Goal: Navigation & Orientation: Find specific page/section

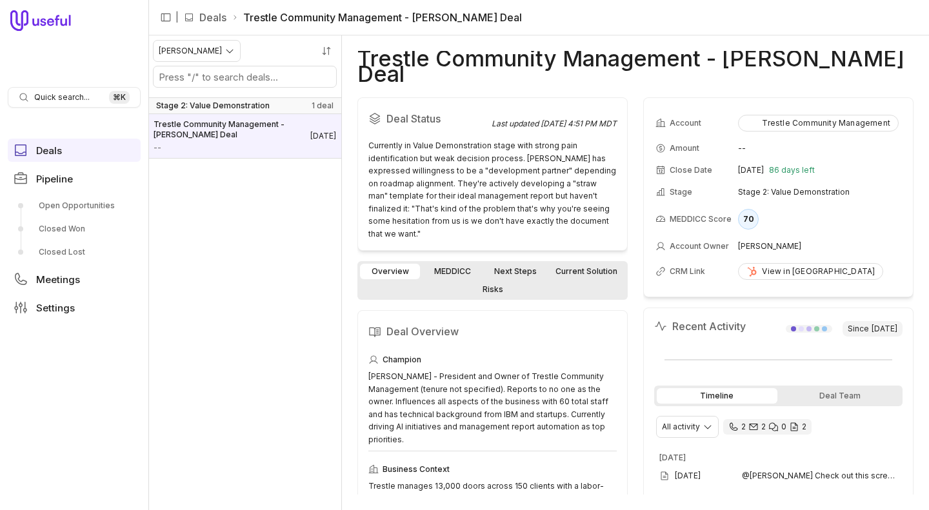
click at [57, 323] on ul "Deals Pipeline Open Opportunities Closed Won Closed Lost Meetings Settings" at bounding box center [74, 229] width 133 height 191
click at [57, 319] on link "Settings" at bounding box center [74, 307] width 133 height 23
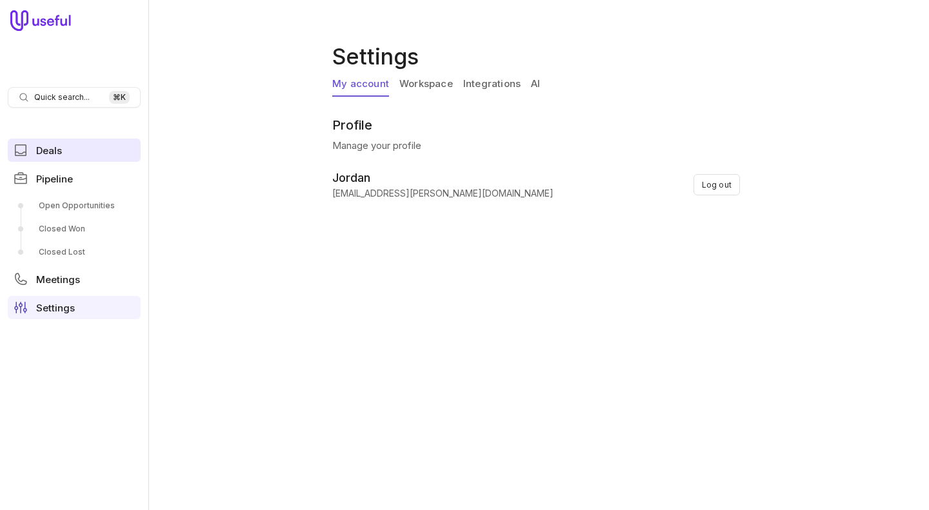
click at [57, 155] on span "Deals" at bounding box center [49, 151] width 26 height 10
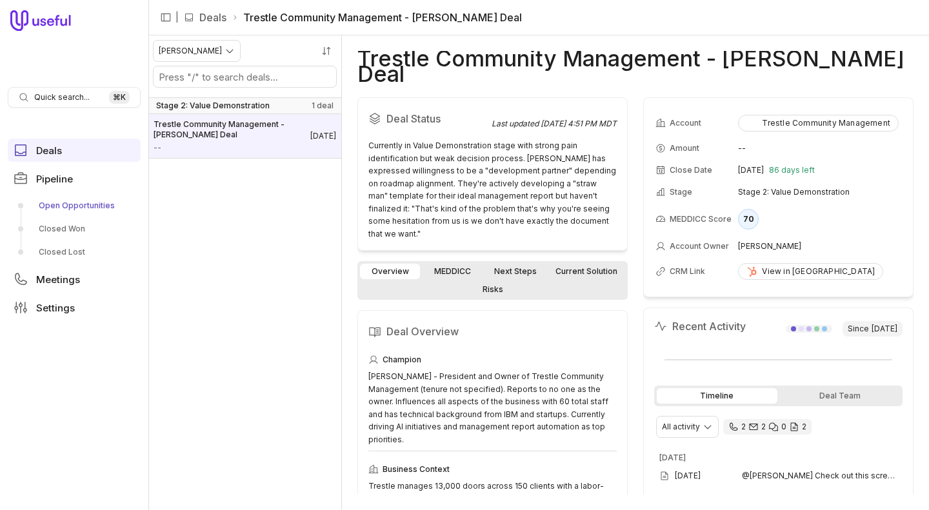
click at [75, 202] on link "Open Opportunities" at bounding box center [74, 205] width 133 height 21
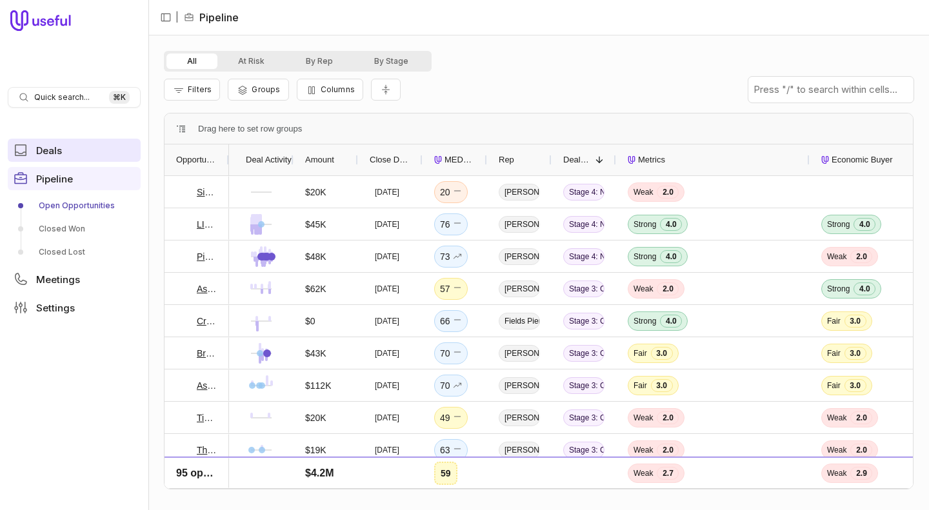
click at [57, 146] on span "Deals" at bounding box center [49, 151] width 26 height 10
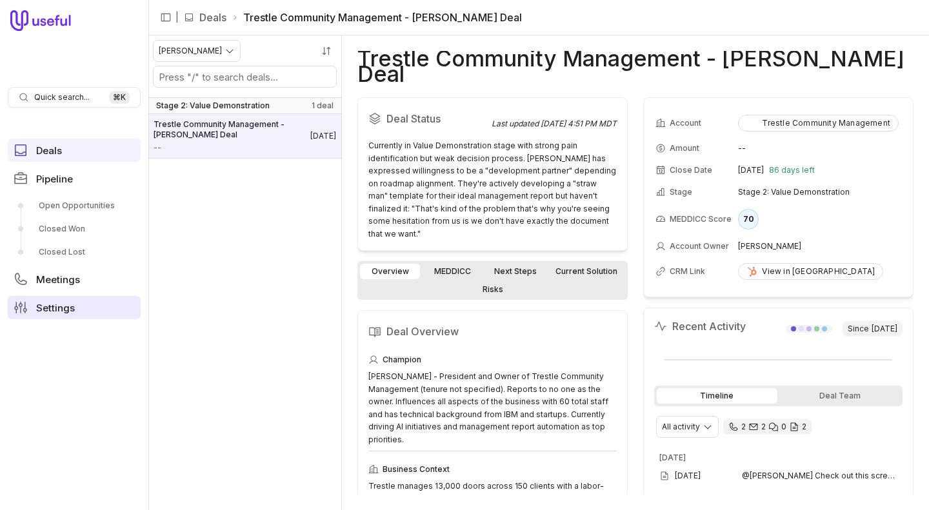
click at [74, 308] on link "Settings" at bounding box center [74, 307] width 133 height 23
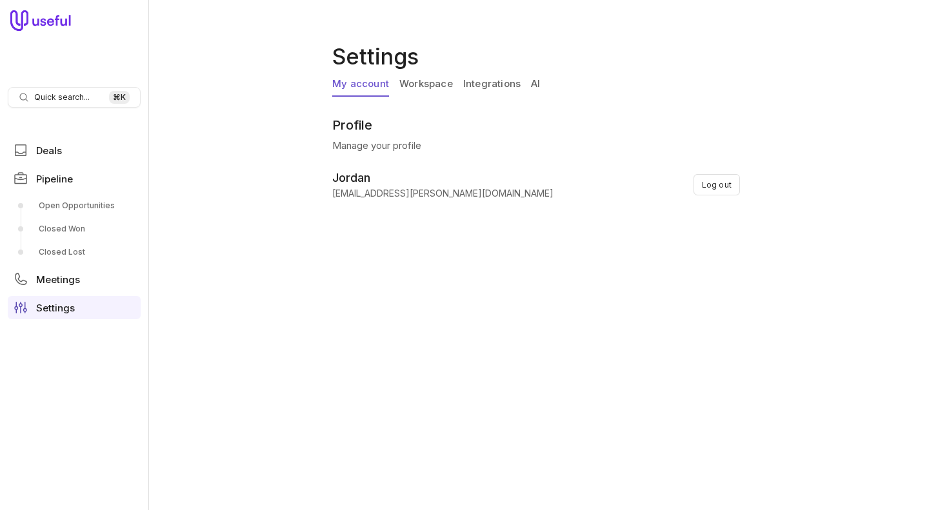
click at [475, 86] on link "Integrations" at bounding box center [491, 84] width 57 height 25
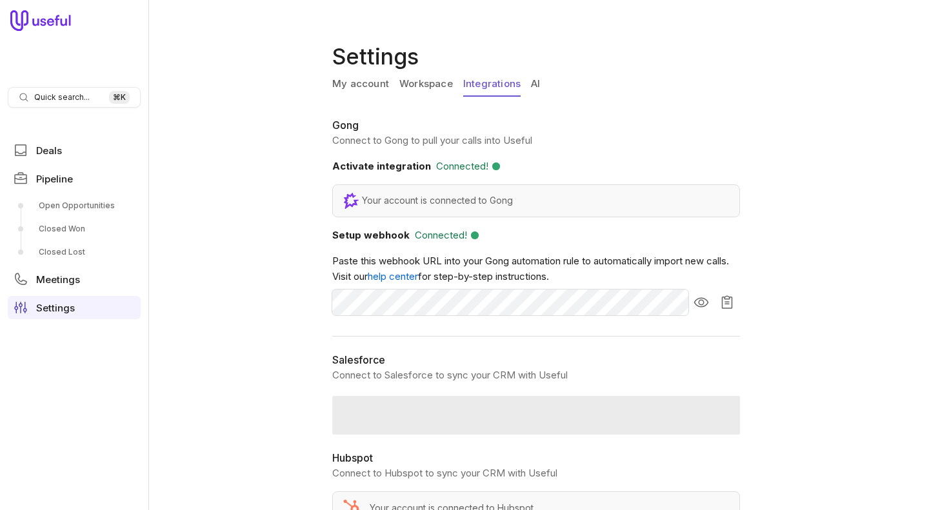
click at [373, 83] on link "My account" at bounding box center [360, 84] width 57 height 25
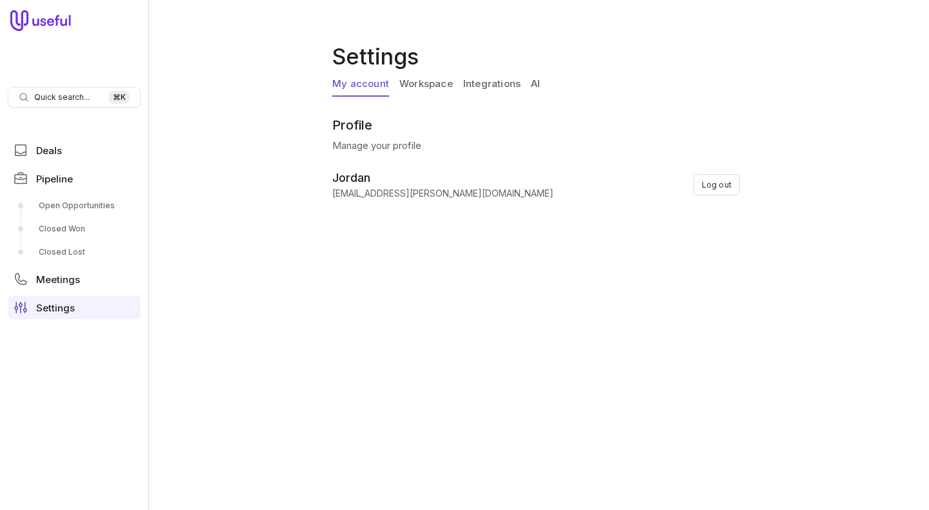
click at [493, 65] on h1 "Settings" at bounding box center [538, 56] width 413 height 31
click at [486, 81] on link "Integrations" at bounding box center [491, 84] width 57 height 25
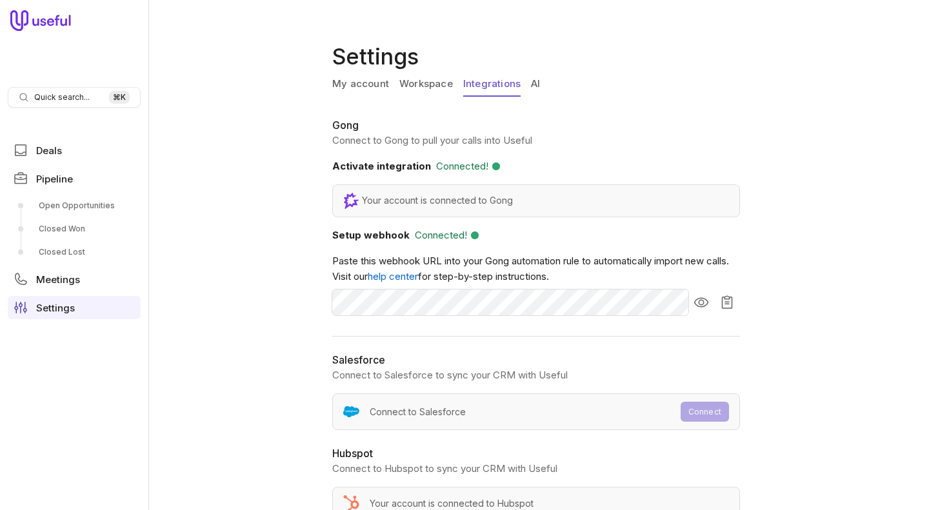
click at [364, 83] on link "My account" at bounding box center [360, 84] width 57 height 25
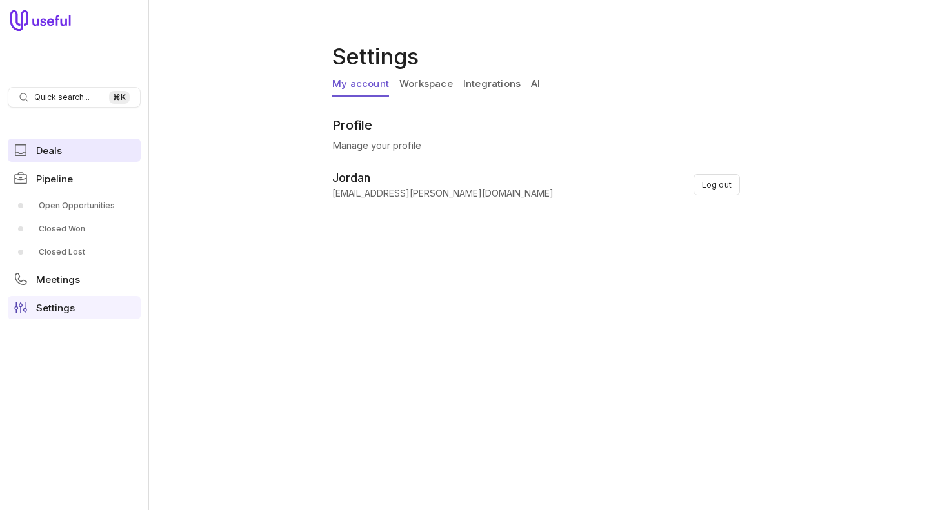
click at [68, 144] on link "Deals" at bounding box center [74, 150] width 133 height 23
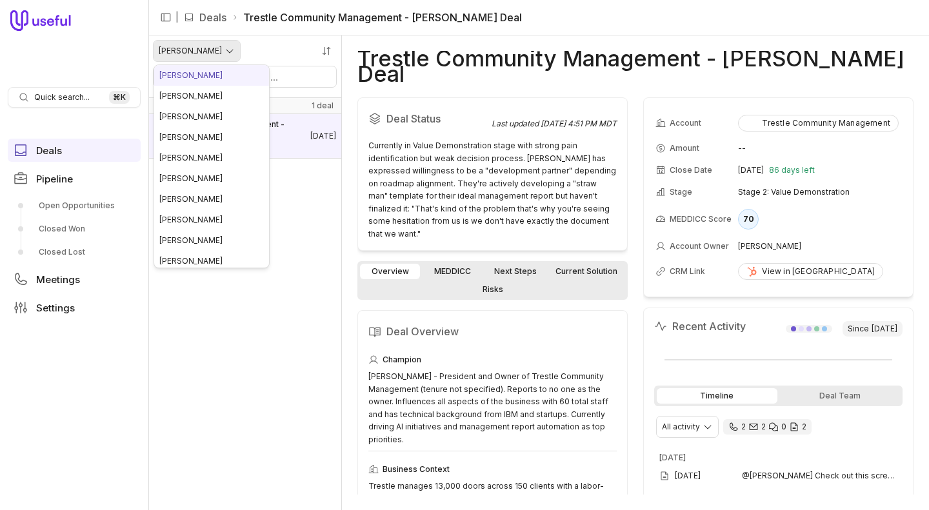
click at [197, 57] on html "Quick search... ⌘ K Deals Pipeline Open Opportunities Closed Won Closed Lost Me…" at bounding box center [464, 255] width 929 height 510
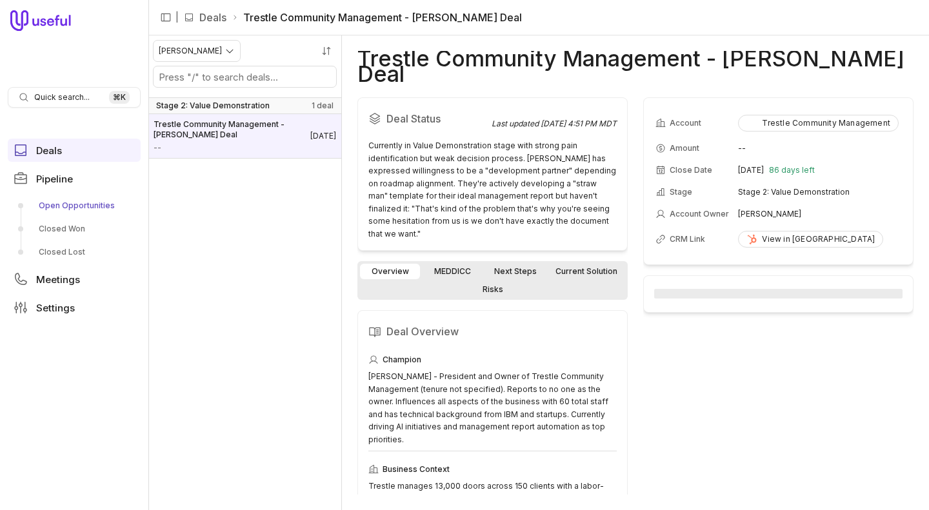
click at [50, 206] on link "Open Opportunities" at bounding box center [74, 205] width 133 height 21
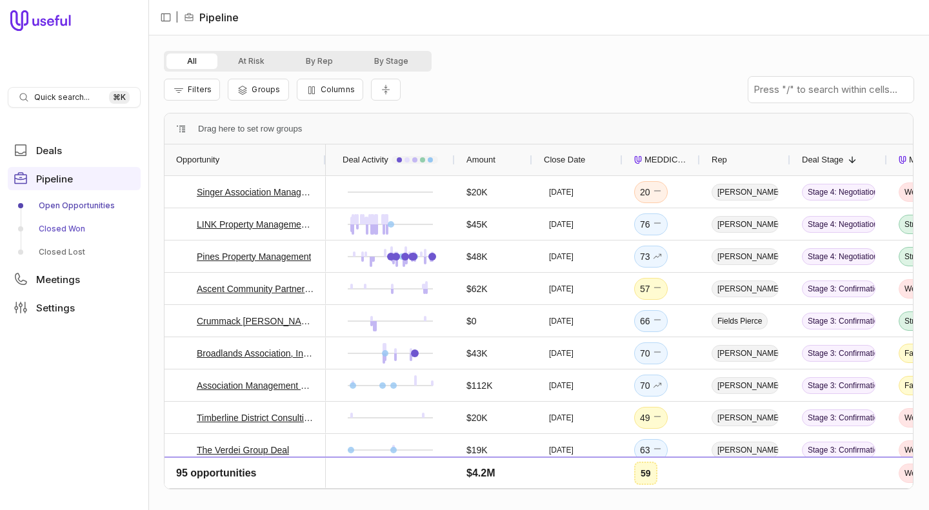
click at [52, 226] on link "Closed Won" at bounding box center [74, 229] width 133 height 21
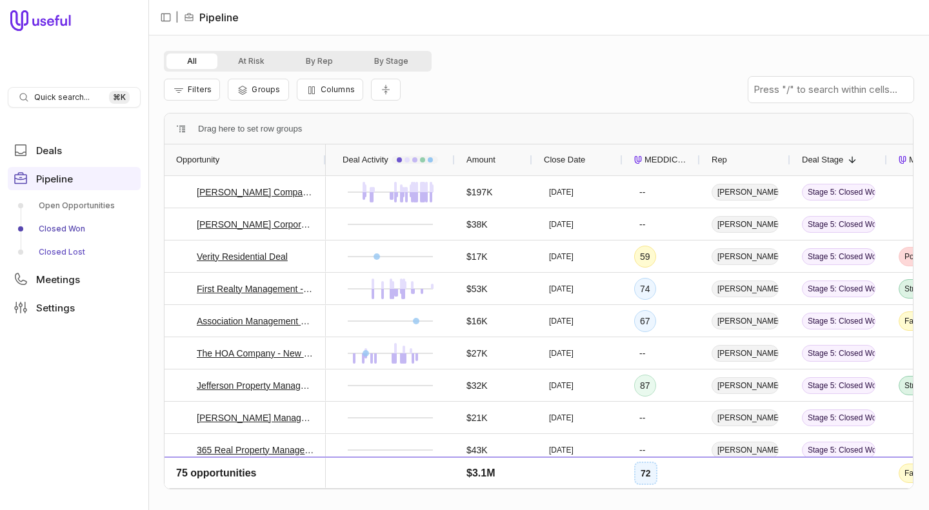
click at [66, 256] on link "Closed Lost" at bounding box center [74, 252] width 133 height 21
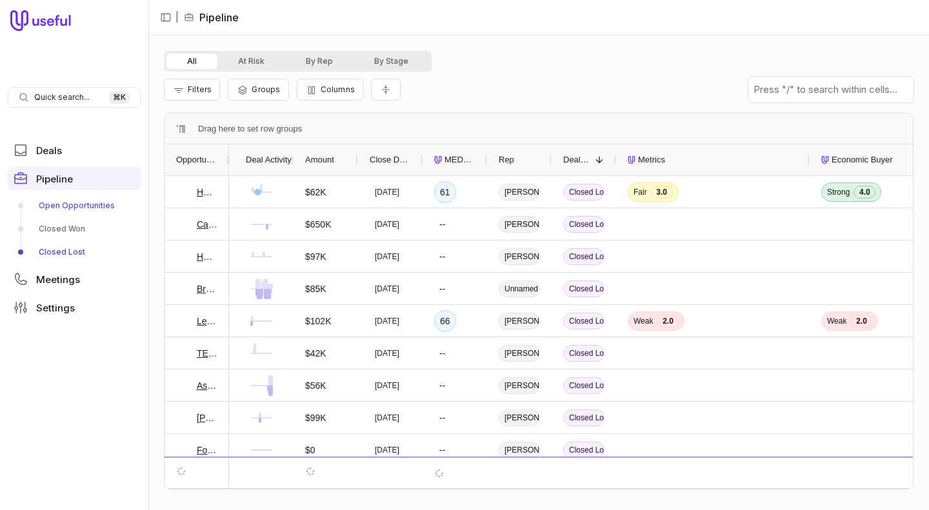
click at [65, 206] on link "Open Opportunities" at bounding box center [74, 205] width 133 height 21
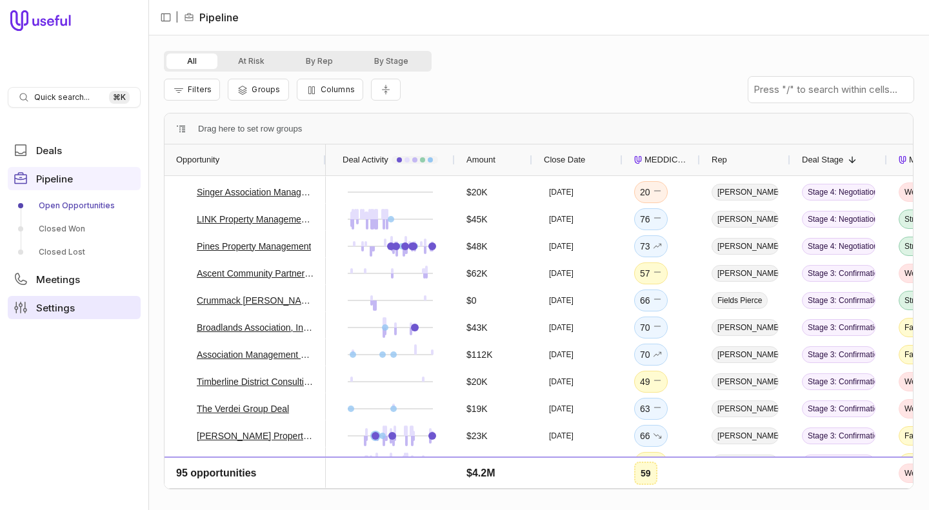
click at [63, 308] on span "Settings" at bounding box center [55, 308] width 39 height 10
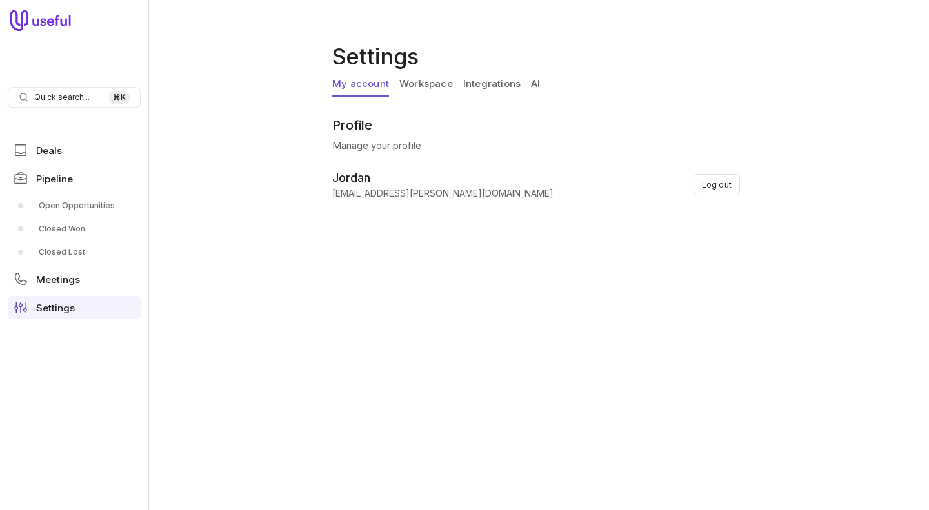
click at [399, 88] on link "Workspace" at bounding box center [426, 84] width 54 height 25
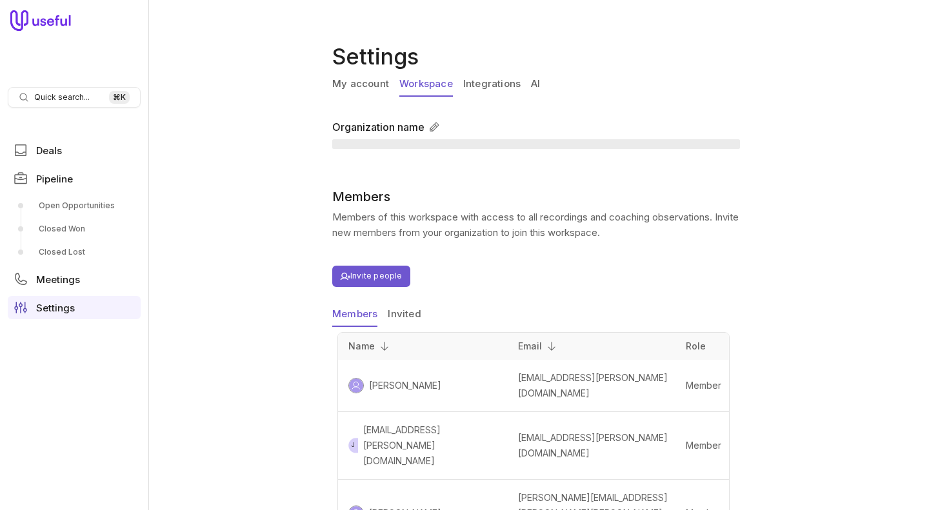
click at [482, 86] on link "Integrations" at bounding box center [491, 84] width 57 height 25
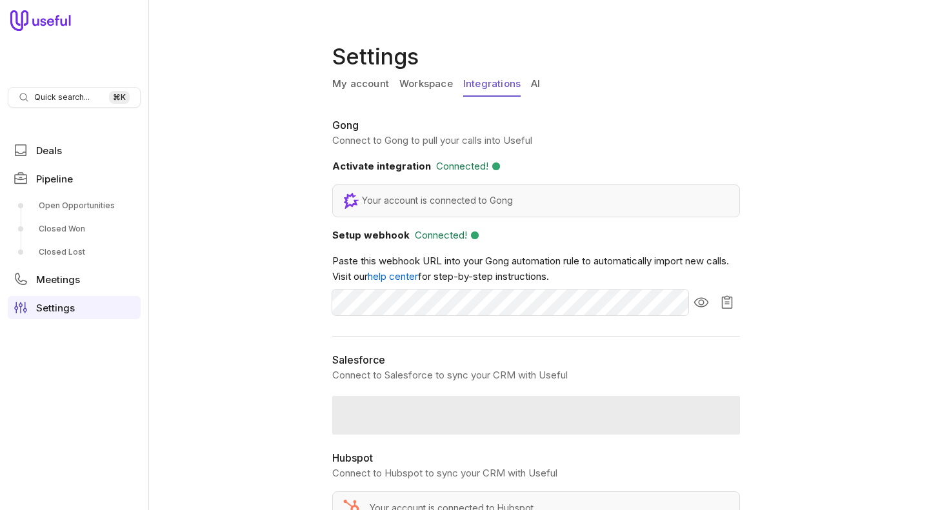
click at [374, 86] on link "My account" at bounding box center [360, 84] width 57 height 25
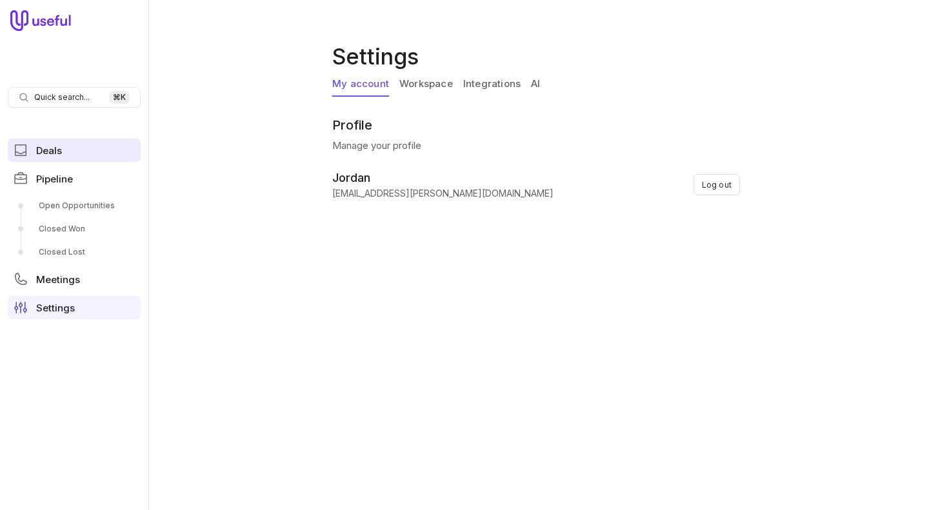
click at [20, 150] on icon at bounding box center [20, 150] width 15 height 15
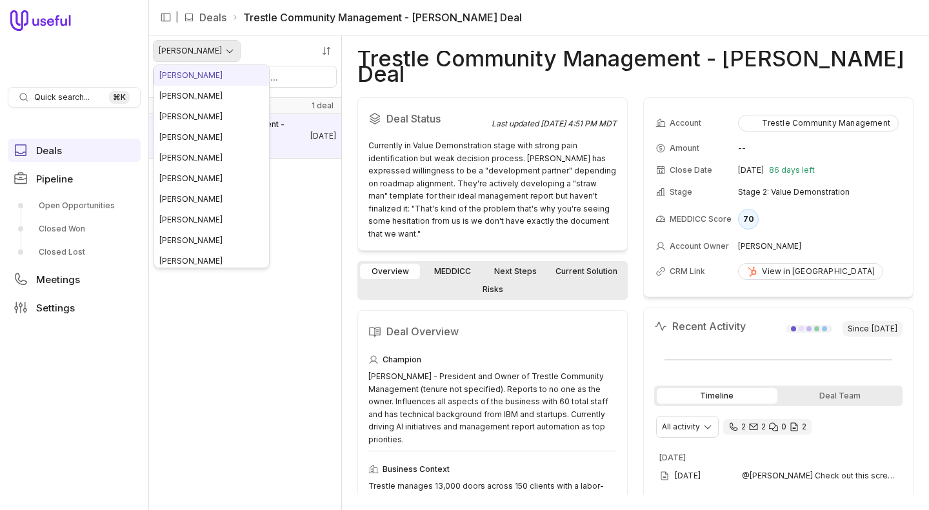
click at [201, 52] on html "Quick search... ⌘ K Deals Pipeline Open Opportunities Closed Won Closed Lost Me…" at bounding box center [464, 255] width 929 height 510
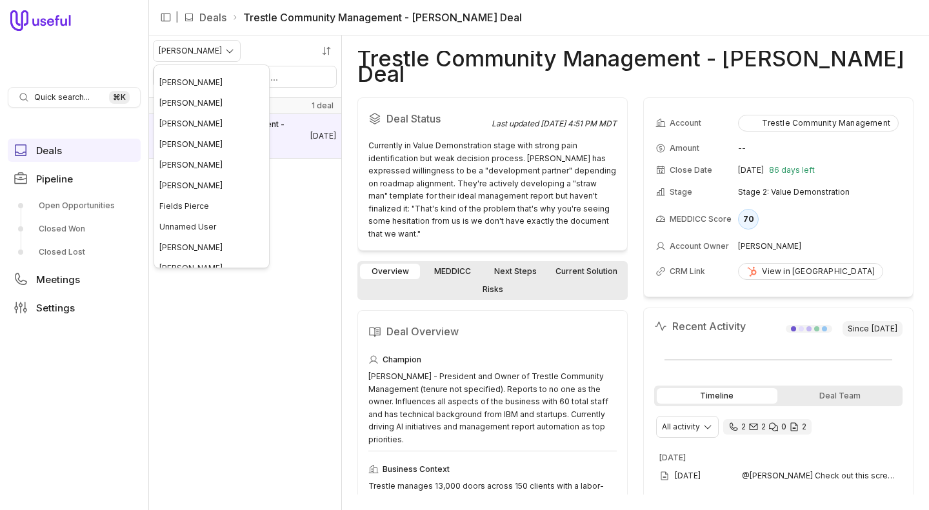
scroll to position [107, 0]
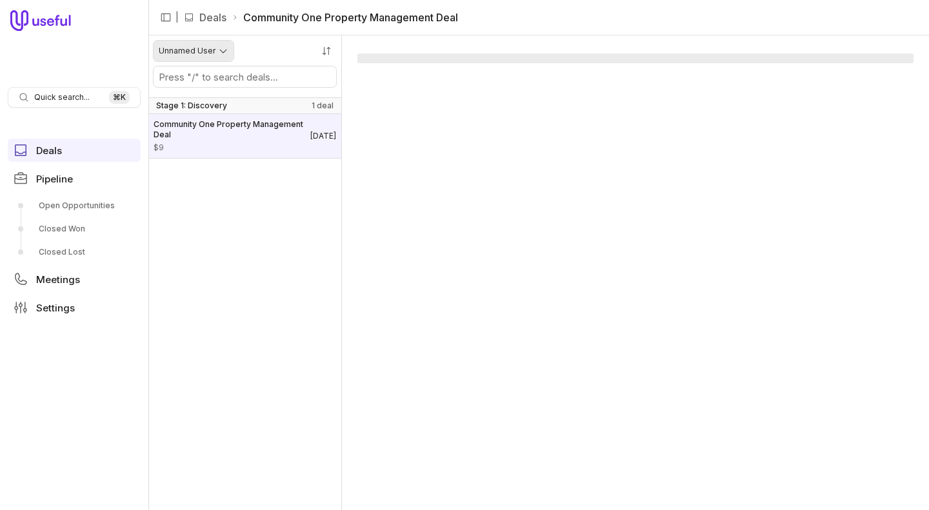
click at [198, 55] on html "Quick search... ⌘ K Deals Pipeline Open Opportunities Closed Won Closed Lost Me…" at bounding box center [464, 255] width 929 height 510
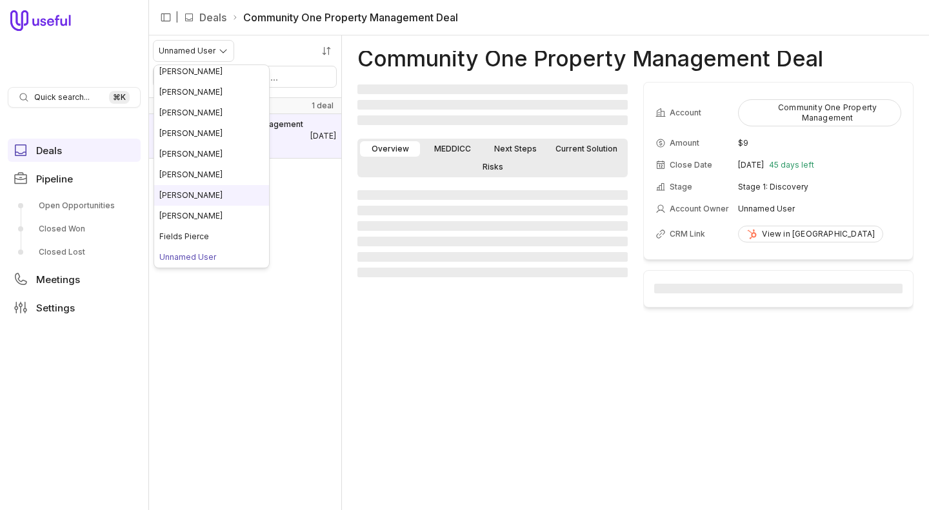
scroll to position [107, 0]
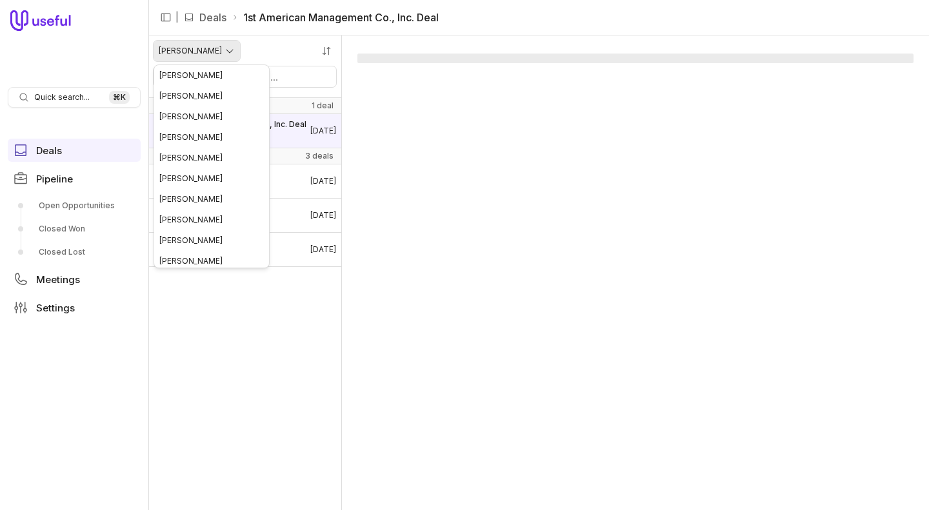
click at [171, 49] on html "Quick search... ⌘ K Deals Pipeline Open Opportunities Closed Won Closed Lost Me…" at bounding box center [464, 255] width 929 height 510
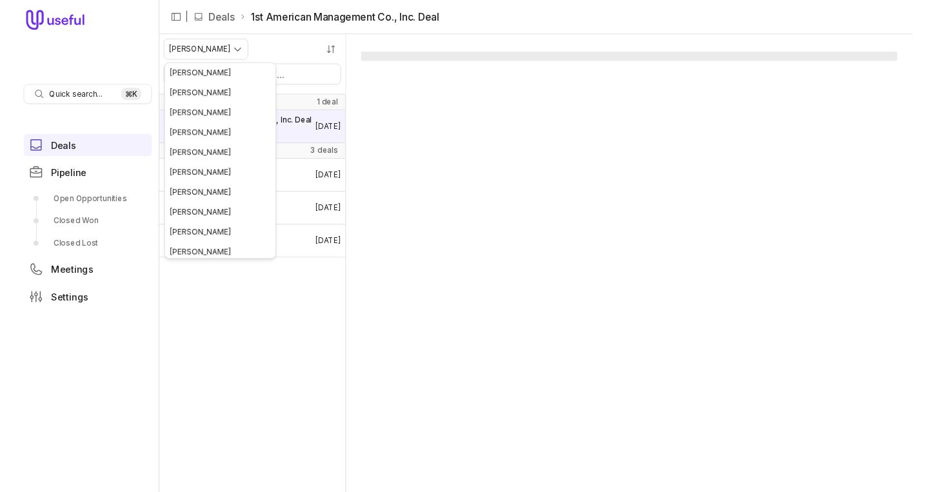
scroll to position [107, 0]
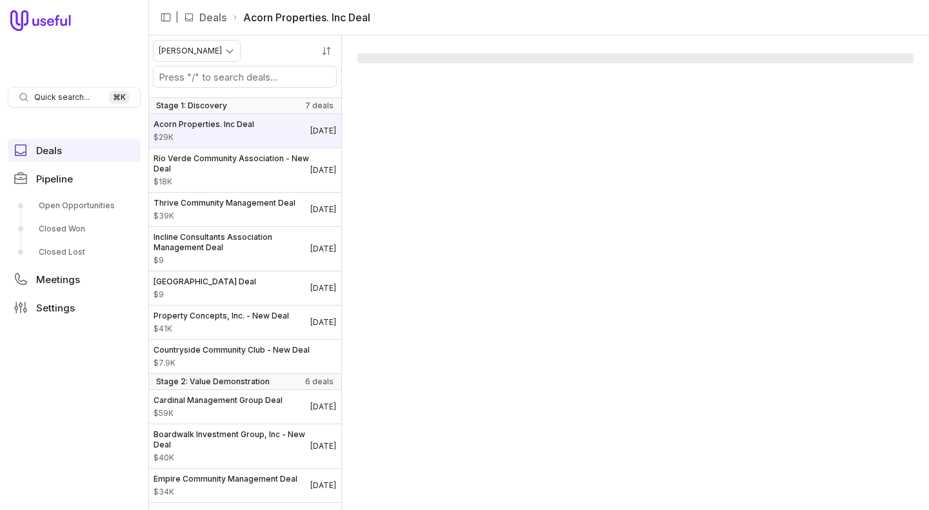
click at [177, 29] on nav "| Deals Acorn Properties. Inc Deal" at bounding box center [538, 17] width 780 height 35
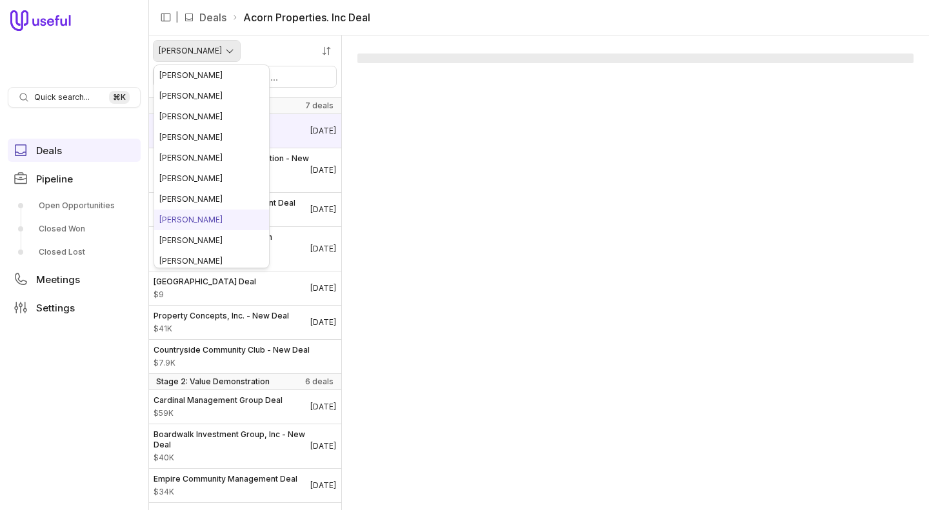
click at [177, 50] on html "Quick search... ⌘ K Deals Pipeline Open Opportunities Closed Won Closed Lost Me…" at bounding box center [464, 255] width 929 height 510
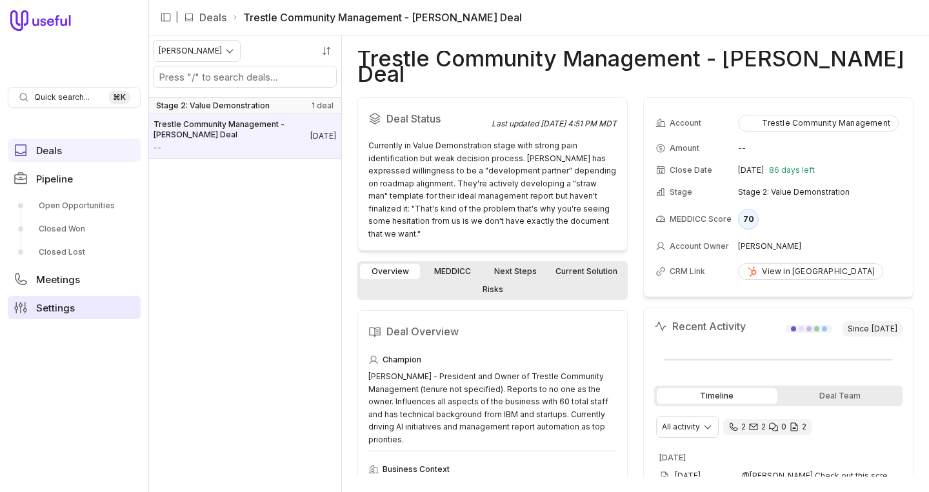
click at [61, 308] on span "Settings" at bounding box center [55, 308] width 39 height 10
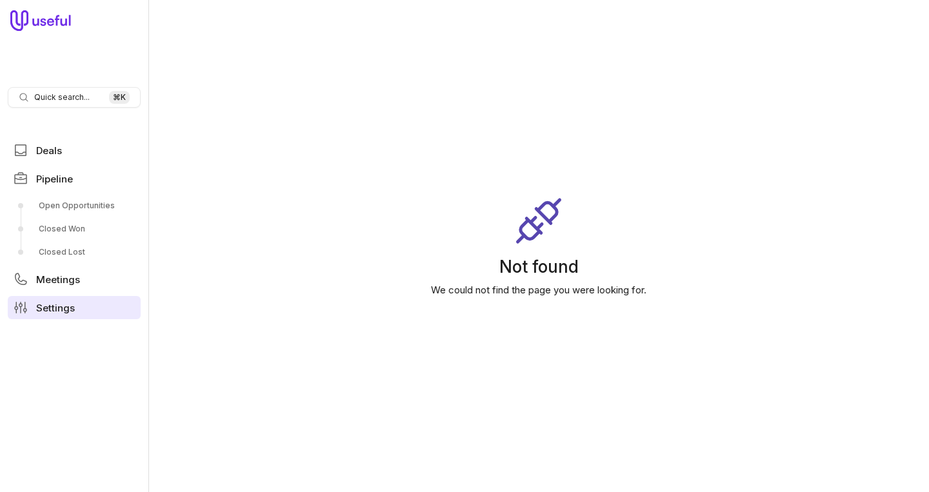
click at [61, 301] on link "Settings" at bounding box center [74, 307] width 133 height 23
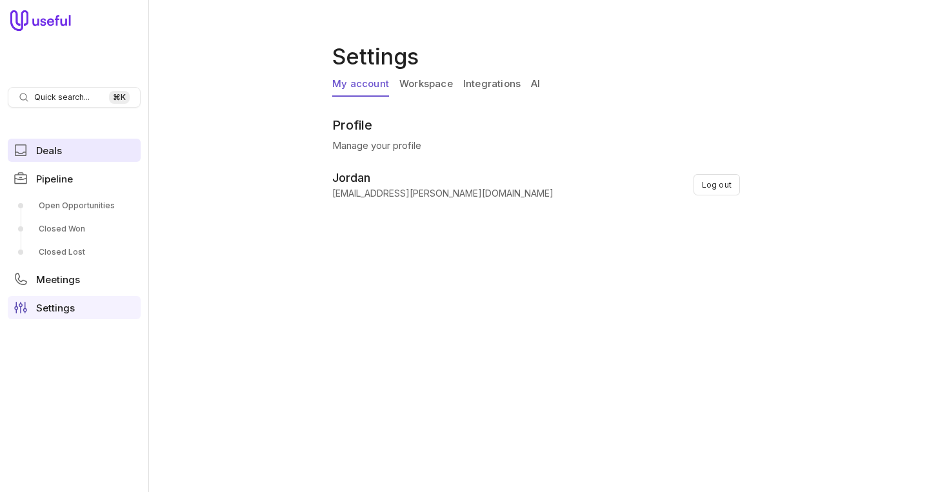
click at [47, 152] on span "Deals" at bounding box center [49, 151] width 26 height 10
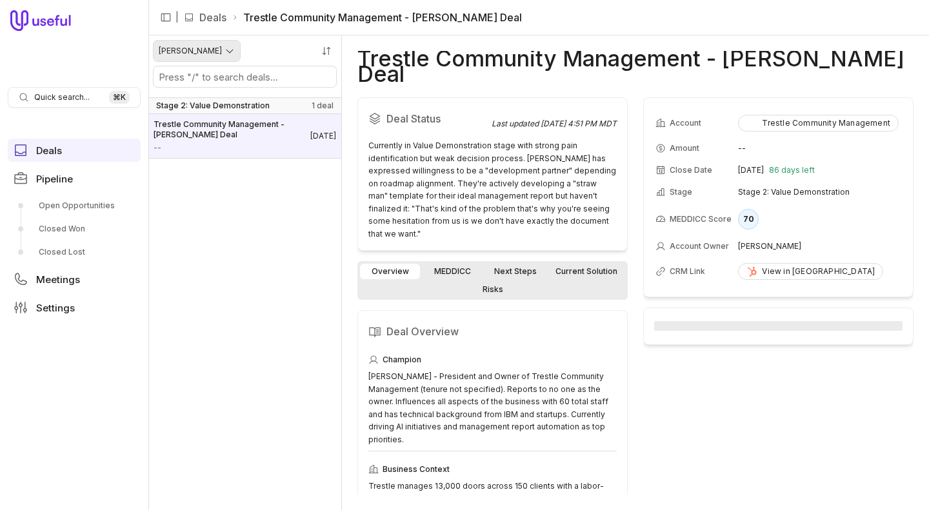
click at [188, 43] on html "Quick search... ⌘ K Deals Pipeline Open Opportunities Closed Won Closed Lost Me…" at bounding box center [464, 255] width 929 height 510
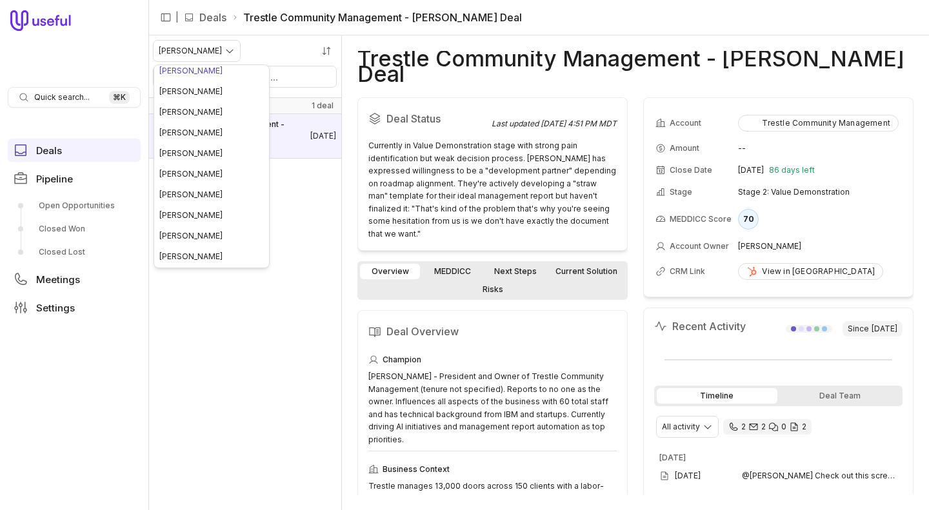
scroll to position [5, 0]
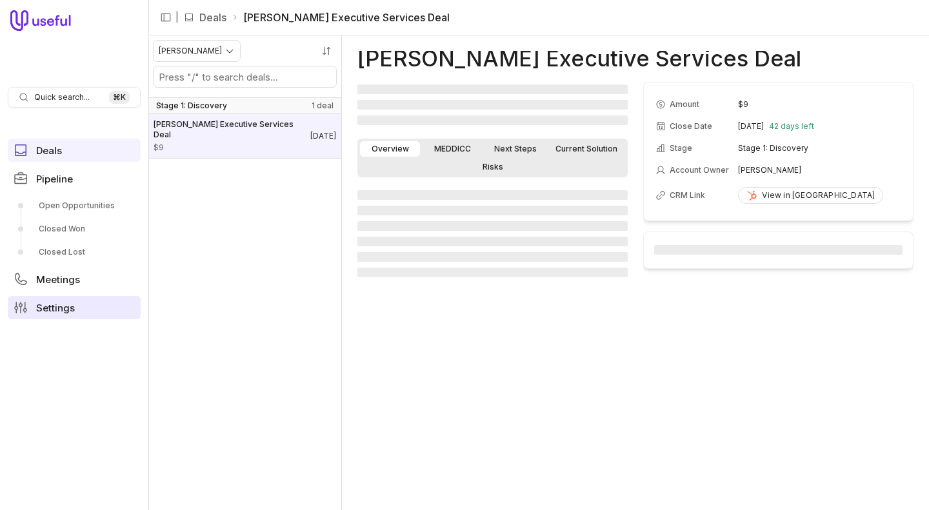
click at [66, 303] on span "Settings" at bounding box center [55, 308] width 39 height 10
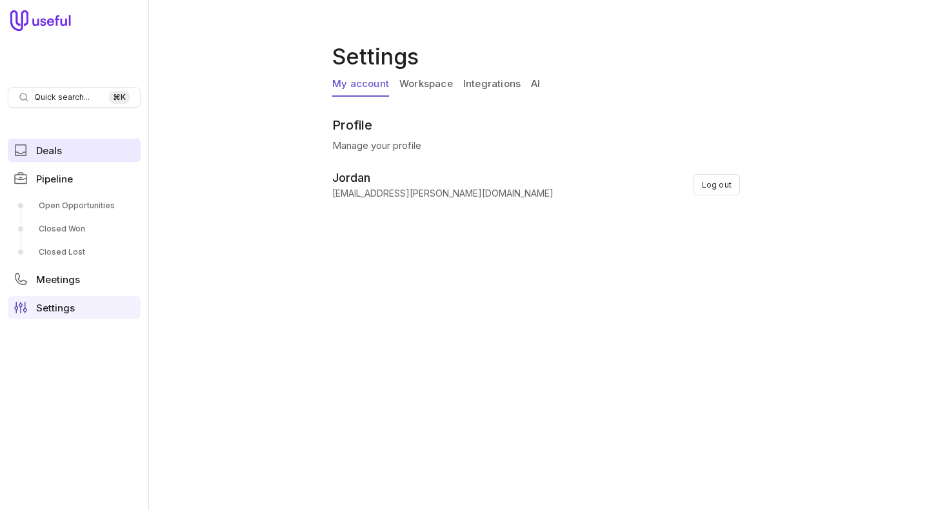
click at [100, 151] on link "Deals" at bounding box center [74, 150] width 133 height 23
